Goal: Check status: Check status

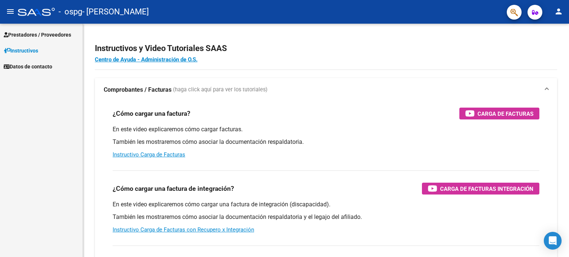
click at [37, 34] on span "Prestadores / Proveedores" at bounding box center [37, 35] width 67 height 8
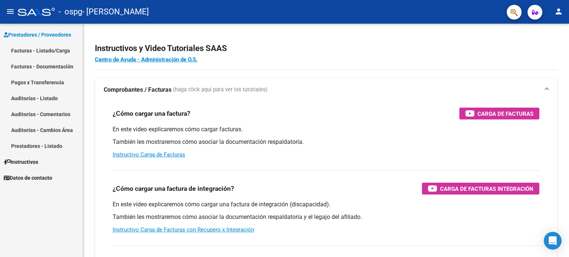
click at [24, 82] on link "Pagos x Transferencia" at bounding box center [41, 82] width 83 height 16
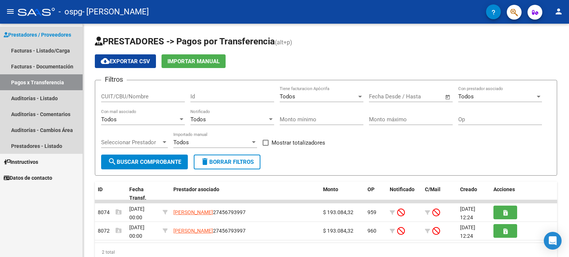
click at [24, 82] on link "Pagos x Transferencia" at bounding box center [41, 82] width 83 height 16
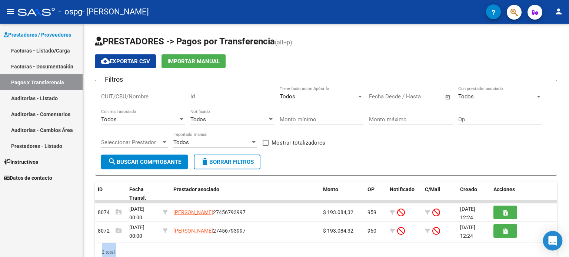
drag, startPoint x: 566, startPoint y: 217, endPoint x: 559, endPoint y: 236, distance: 20.7
click at [559, 236] on body "menu - ospg - [PERSON_NAME] person Prestadores / Proveedores Facturas - Listado…" at bounding box center [284, 128] width 569 height 257
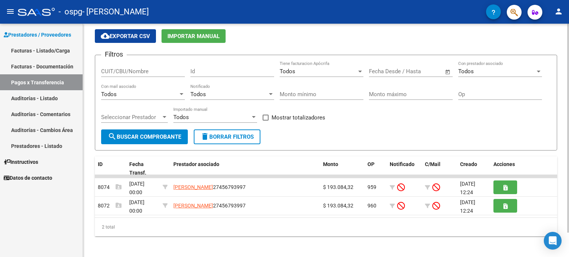
scroll to position [26, 0]
click at [568, 253] on div at bounding box center [568, 150] width 2 height 209
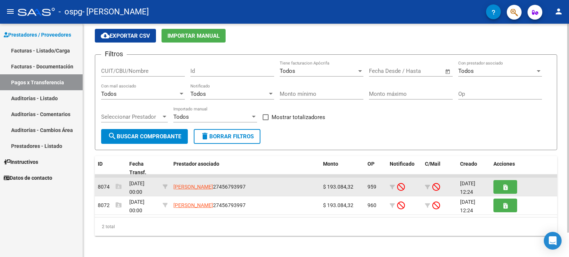
click at [240, 180] on datatable-body-cell "[PERSON_NAME] 27456793997" at bounding box center [245, 187] width 150 height 18
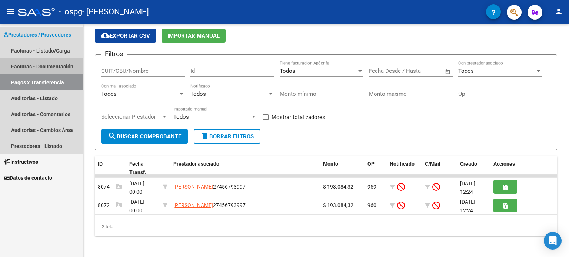
click at [61, 64] on link "Facturas - Documentación" at bounding box center [41, 67] width 83 height 16
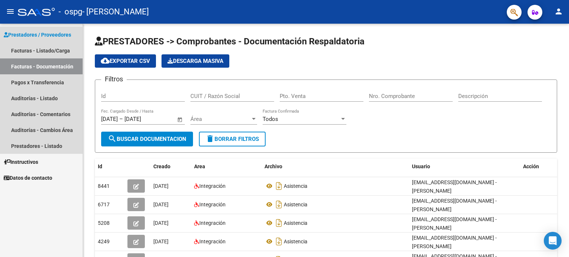
click at [61, 64] on link "Facturas - Documentación" at bounding box center [41, 67] width 83 height 16
click at [59, 68] on link "Facturas - Documentación" at bounding box center [41, 67] width 83 height 16
click at [51, 83] on link "Pagos x Transferencia" at bounding box center [41, 82] width 83 height 16
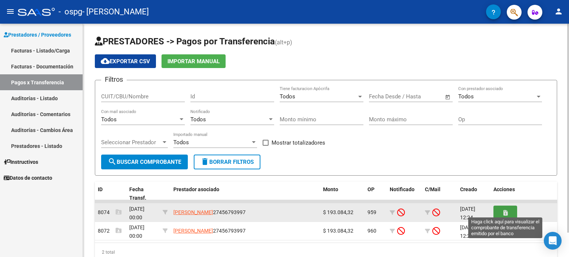
click at [504, 213] on icon "button" at bounding box center [505, 213] width 4 height 6
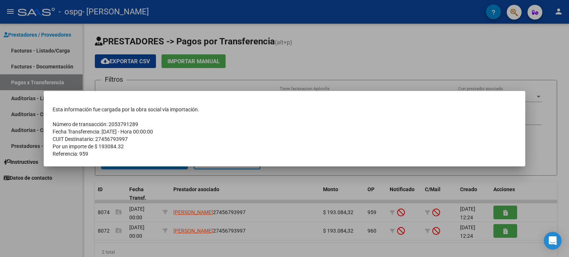
click at [555, 128] on div at bounding box center [284, 128] width 569 height 257
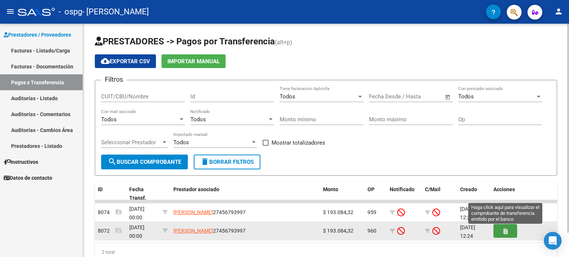
click at [505, 229] on icon "button" at bounding box center [505, 232] width 4 height 6
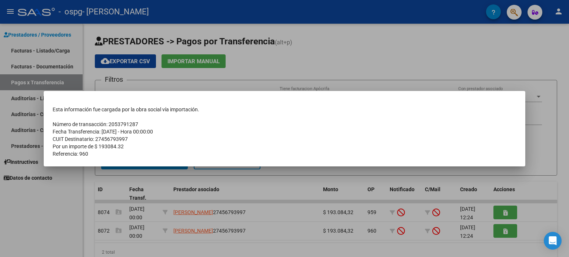
click at [504, 228] on div at bounding box center [284, 128] width 569 height 257
